Goal: Find specific page/section: Find specific page/section

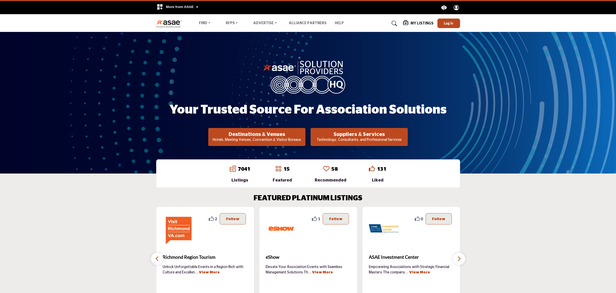
click at [446, 18] on nav "Find Destinations & Venues" at bounding box center [308, 23] width 616 height 13
click at [449, 21] on span "Log In" at bounding box center [449, 23] width 10 height 4
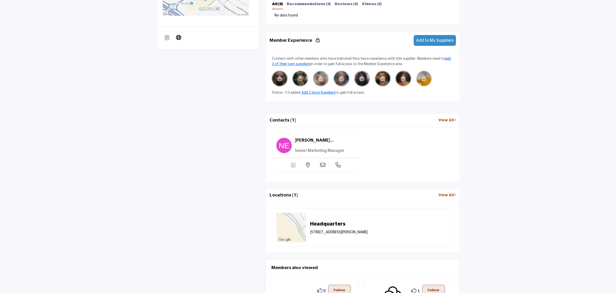
scroll to position [290, 0]
